Goal: Task Accomplishment & Management: Complete application form

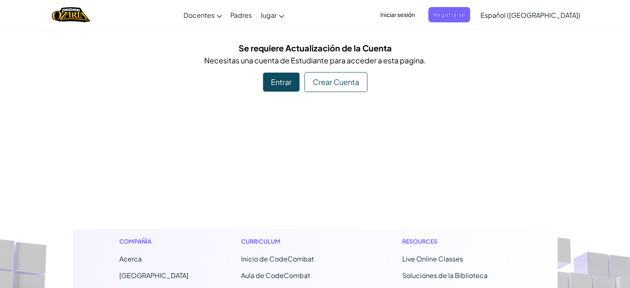
click at [263, 89] on div "Entrar" at bounding box center [281, 81] width 36 height 19
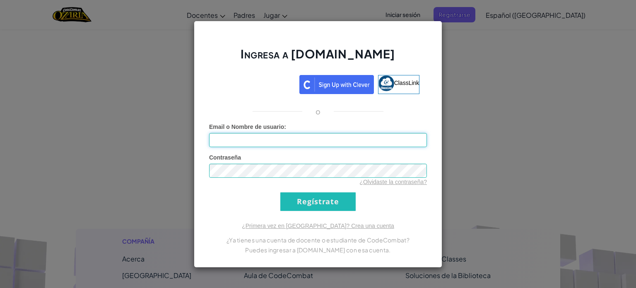
click at [242, 136] on input "Email o Nombre de usuario :" at bounding box center [318, 140] width 218 height 14
type input "[EMAIL_ADDRESS][DOMAIN_NAME]"
click at [529, 76] on div "Ingresa a [DOMAIN_NAME] ClassLink o Error desconocido. Email o Nombre de usuari…" at bounding box center [318, 144] width 636 height 288
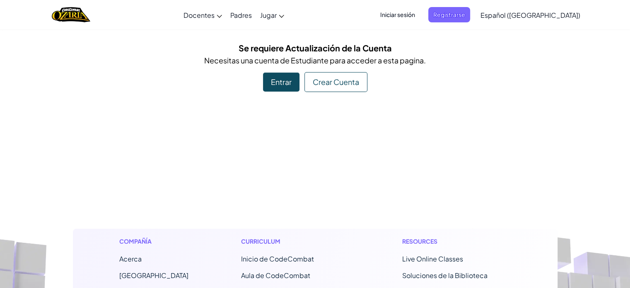
click at [420, 19] on span "Iniciar sesión" at bounding box center [397, 14] width 45 height 15
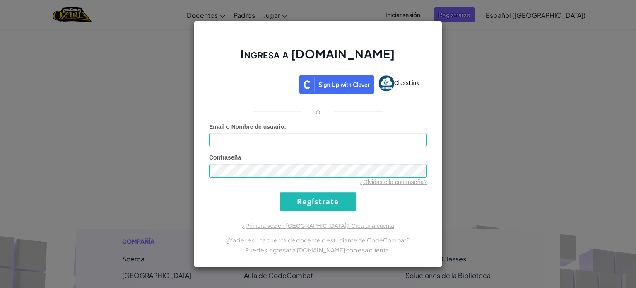
click at [371, 132] on div "Email o Nombre de usuario :" at bounding box center [318, 135] width 218 height 24
click at [364, 140] on input "Email o Nombre de usuario :" at bounding box center [318, 140] width 218 height 14
type input "[EMAIL_ADDRESS][DOMAIN_NAME]"
click at [280, 192] on input "Regístrate" at bounding box center [317, 201] width 75 height 19
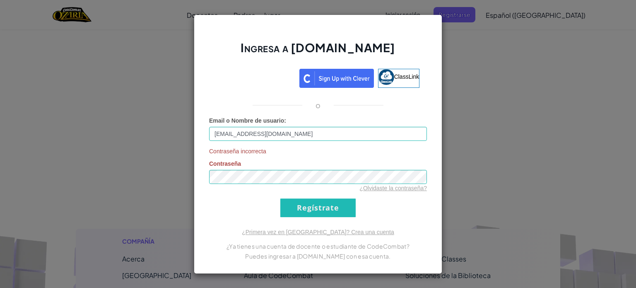
click at [510, 108] on div "Ingresa a [DOMAIN_NAME] ClassLink o Email o Nombre de usuario : [EMAIL_ADDRESS]…" at bounding box center [318, 144] width 636 height 288
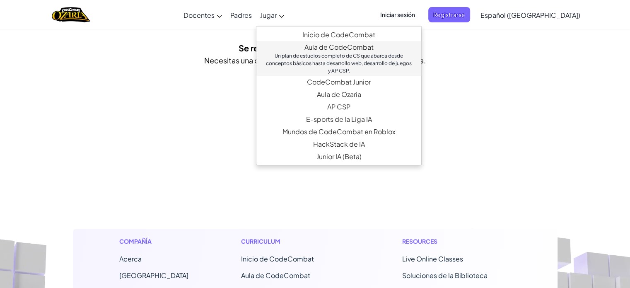
click at [329, 51] on link "Aula de CodeCombat Un plan de estudios completo de CS que abarca desde concepto…" at bounding box center [338, 58] width 165 height 35
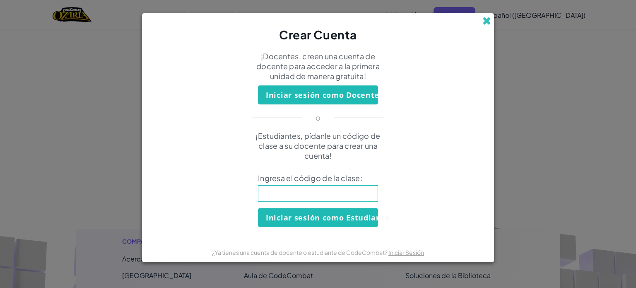
click at [483, 21] on span at bounding box center [486, 21] width 9 height 9
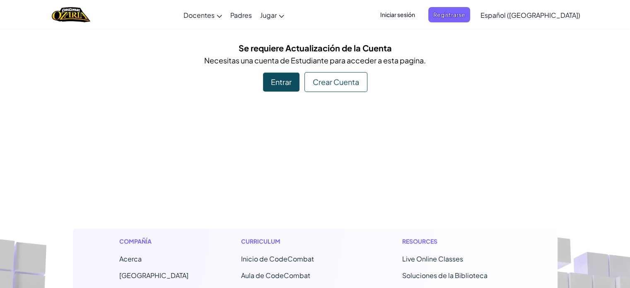
click at [420, 14] on span "Iniciar sesión" at bounding box center [397, 14] width 45 height 15
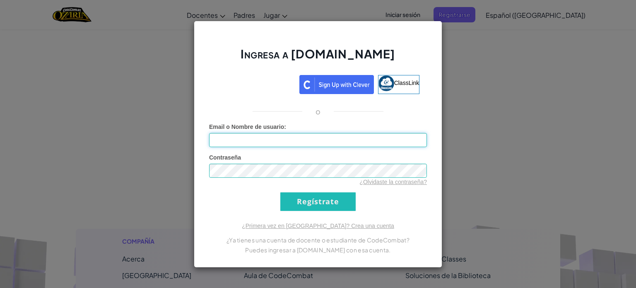
click at [323, 137] on input "Email o Nombre de usuario :" at bounding box center [318, 140] width 218 height 14
type input "[EMAIL_ADDRESS][DOMAIN_NAME]"
click at [280, 192] on input "Regístrate" at bounding box center [317, 201] width 75 height 19
click at [257, 184] on div "¿Olvidaste la contraseña?" at bounding box center [318, 182] width 218 height 8
